Goal: Information Seeking & Learning: Learn about a topic

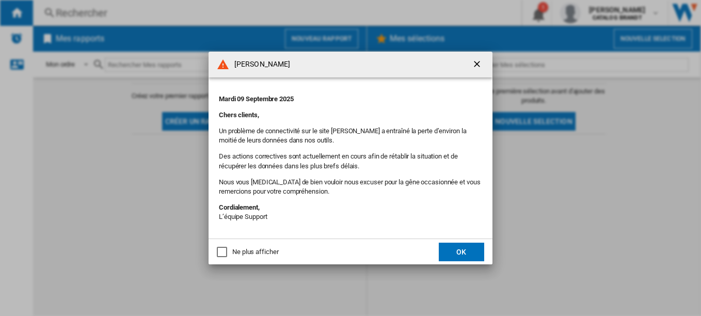
click at [480, 64] on ng-md-icon "getI18NText('BUTTONS.CLOSE_DIALOG')" at bounding box center [478, 65] width 12 height 12
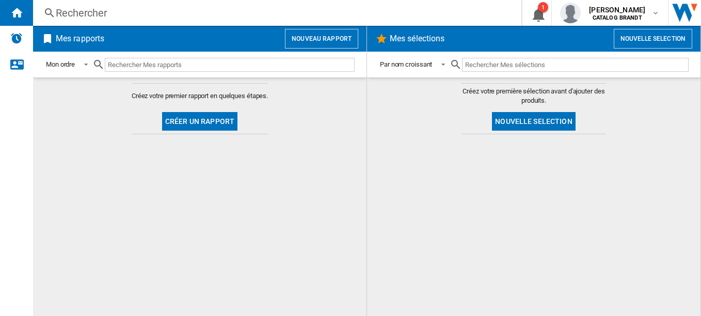
click at [206, 15] on div "Rechercher" at bounding box center [275, 13] width 439 height 14
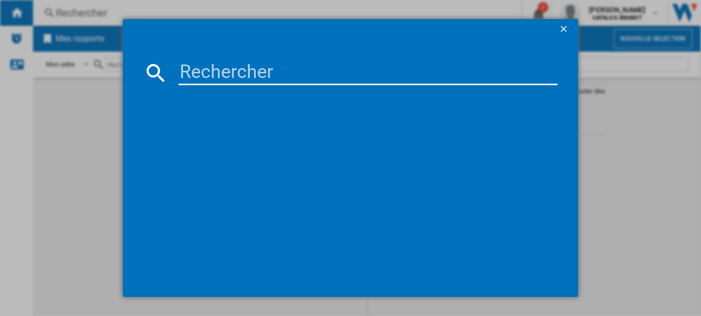
paste input "SPI4664B"
click at [222, 61] on input at bounding box center [369, 72] width 380 height 25
type input "SPI4664B"
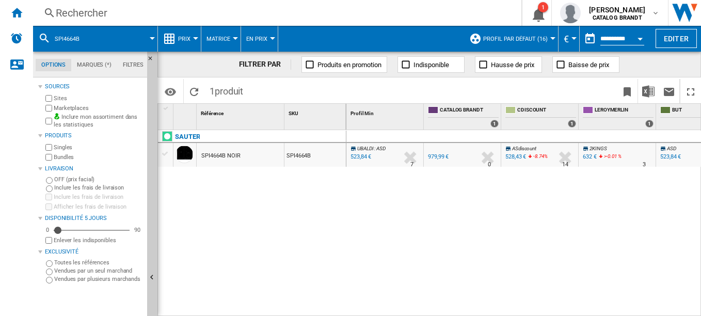
click at [239, 151] on div "SPI4664B NOIR" at bounding box center [220, 156] width 39 height 24
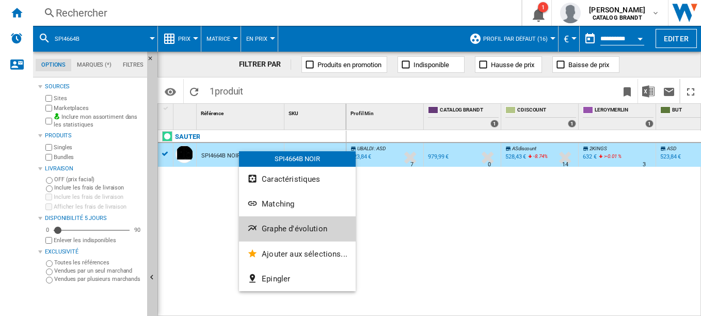
click at [295, 227] on span "Graphe d'évolution" at bounding box center [295, 228] width 66 height 9
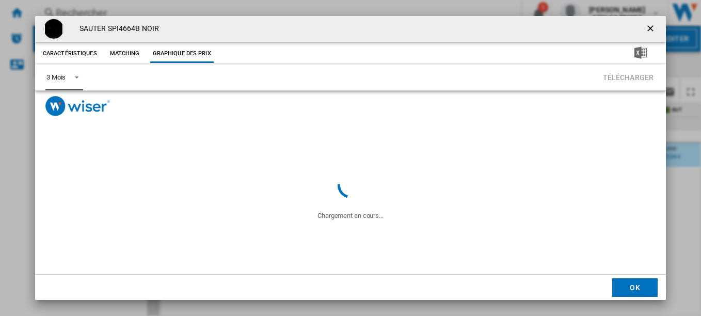
click at [65, 76] on div "3 Mois" at bounding box center [55, 77] width 19 height 8
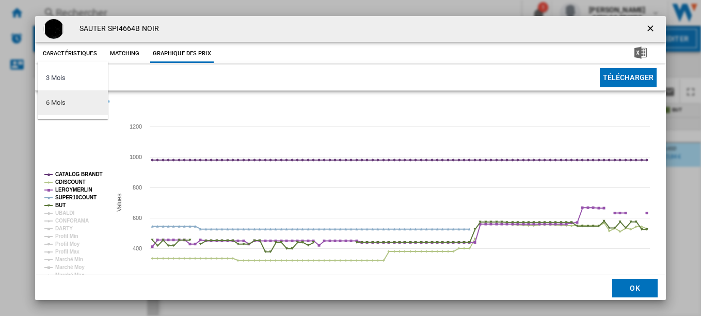
click at [75, 100] on md-option "6 Mois" at bounding box center [73, 102] width 70 height 25
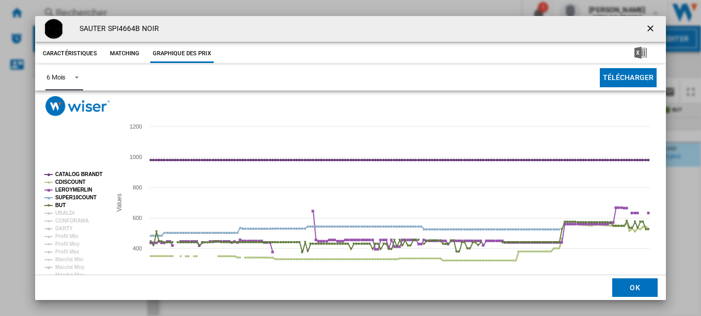
click at [79, 172] on tspan "CATALOG BRANDT" at bounding box center [79, 174] width 48 height 6
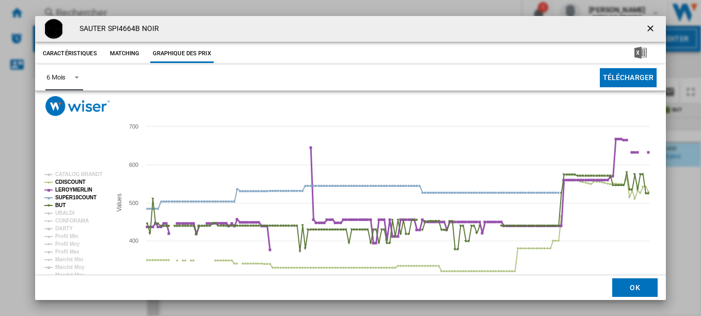
click at [71, 189] on tspan "LEROYMERLIN" at bounding box center [73, 190] width 37 height 6
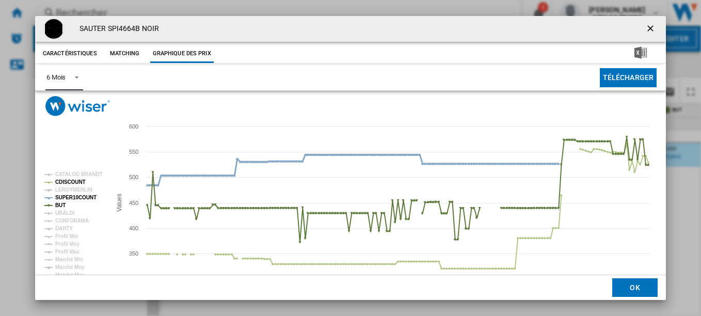
click at [71, 196] on tspan "SUPER10COUNT" at bounding box center [75, 198] width 41 height 6
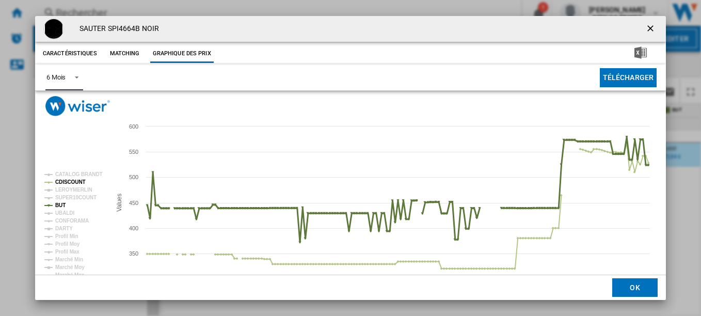
click at [62, 205] on tspan "BUT" at bounding box center [60, 205] width 10 height 6
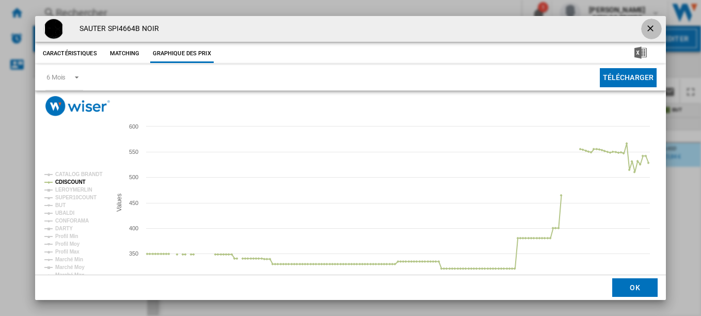
click at [646, 29] on ng-md-icon "getI18NText('BUTTONS.CLOSE_DIALOG')" at bounding box center [652, 29] width 12 height 12
